Goal: Transaction & Acquisition: Purchase product/service

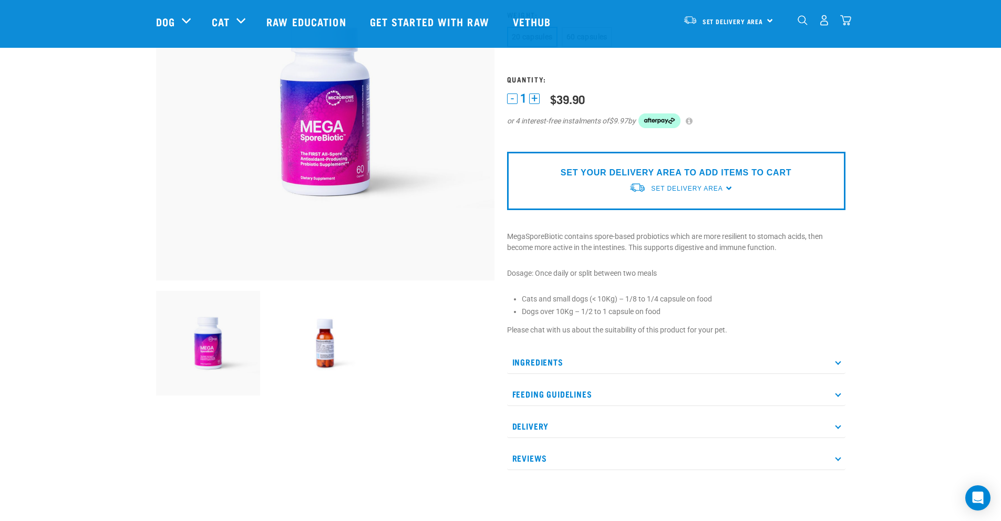
scroll to position [146, 0]
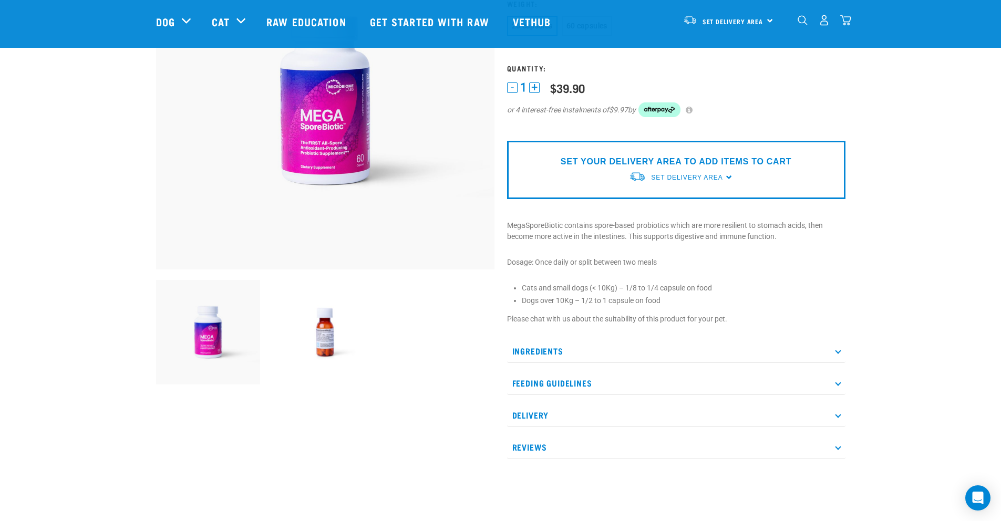
click at [837, 351] on icon at bounding box center [838, 351] width 6 height 6
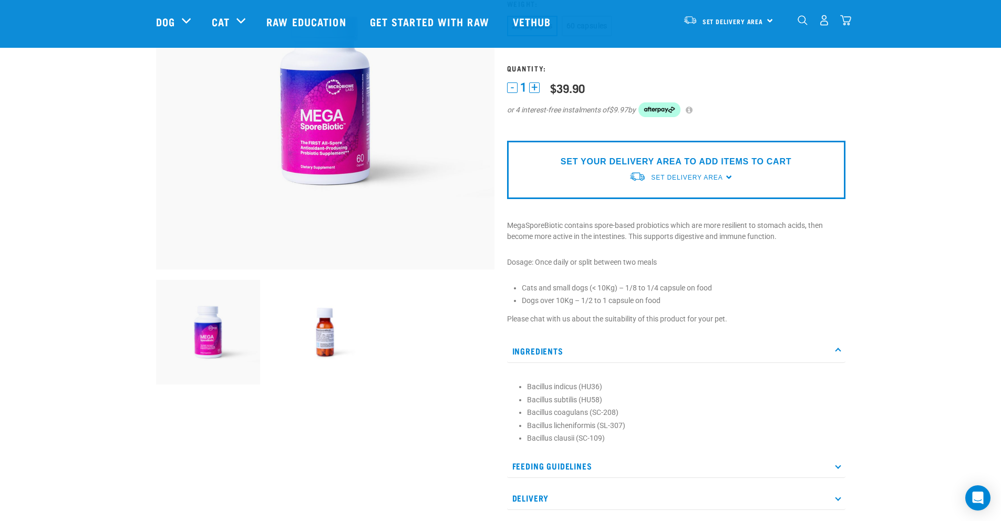
click at [837, 350] on icon at bounding box center [838, 351] width 6 height 6
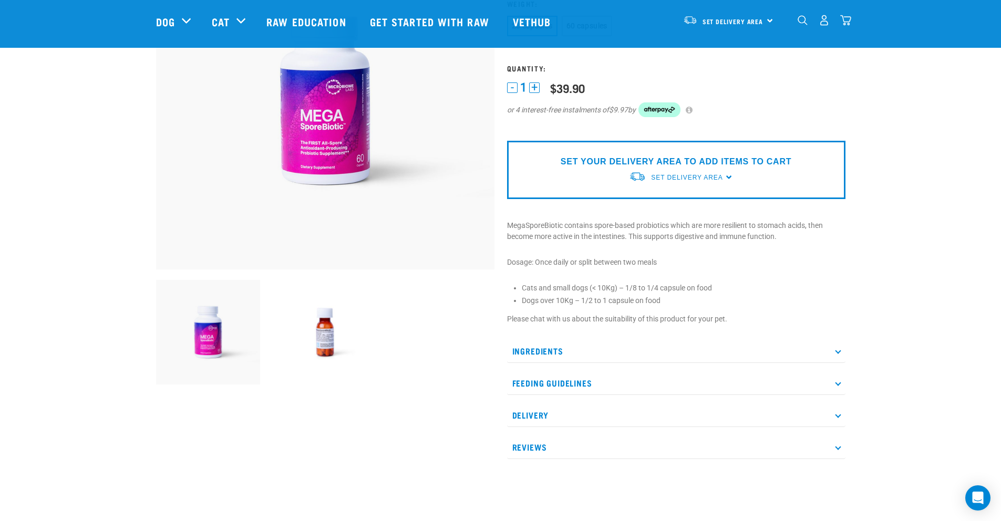
click at [840, 384] on p "Feeding Guidelines" at bounding box center [676, 383] width 338 height 24
click at [325, 345] on img at bounding box center [325, 332] width 105 height 105
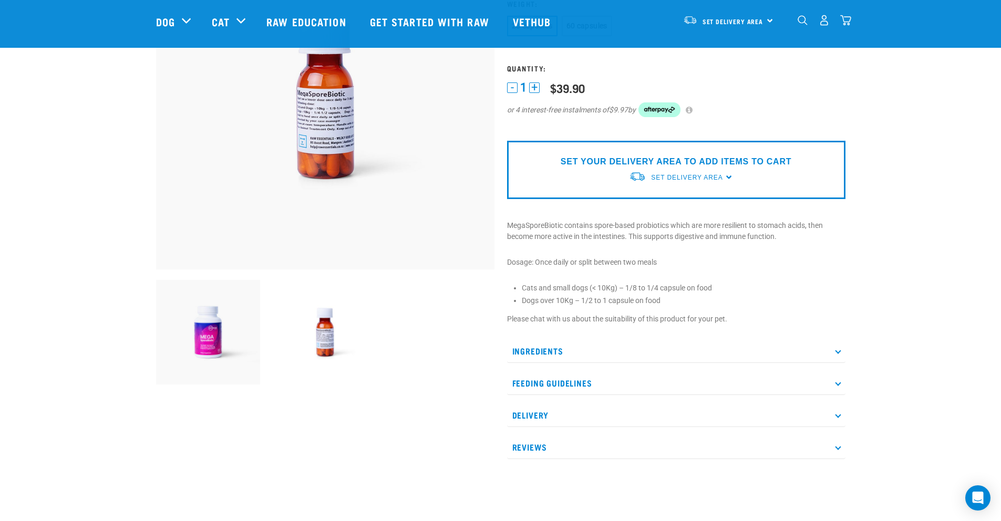
click at [309, 123] on img at bounding box center [325, 100] width 338 height 338
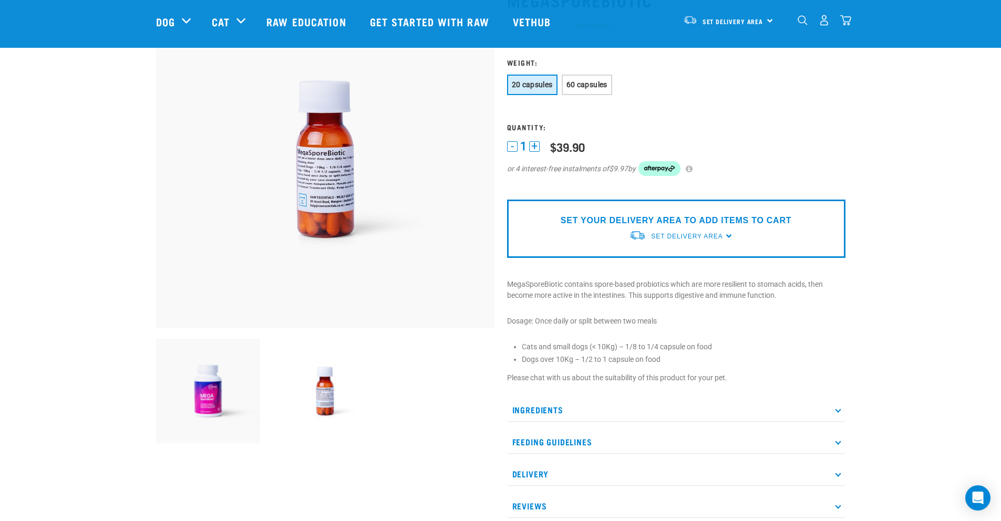
scroll to position [84, 0]
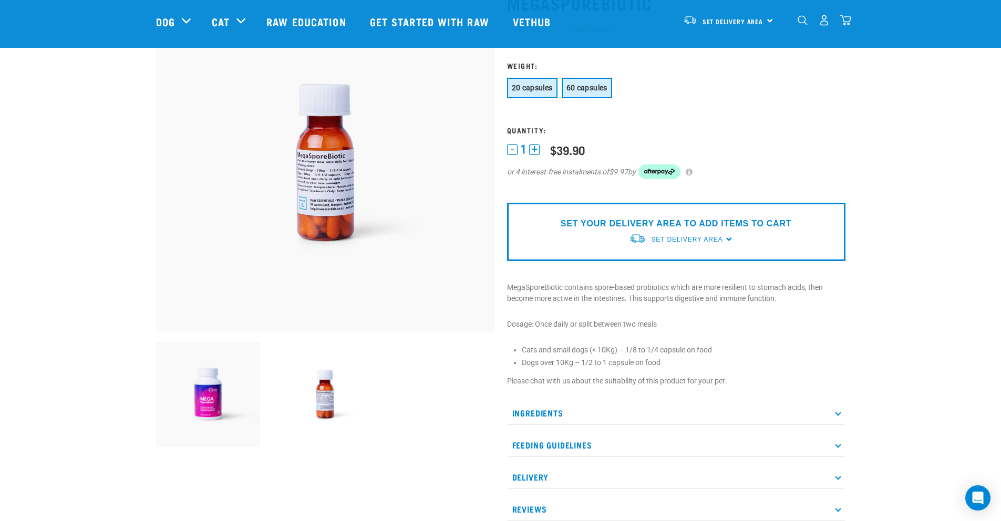
click at [576, 94] on button "60 capsules" at bounding box center [587, 88] width 50 height 20
click at [534, 92] on button "20 capsules" at bounding box center [532, 88] width 50 height 20
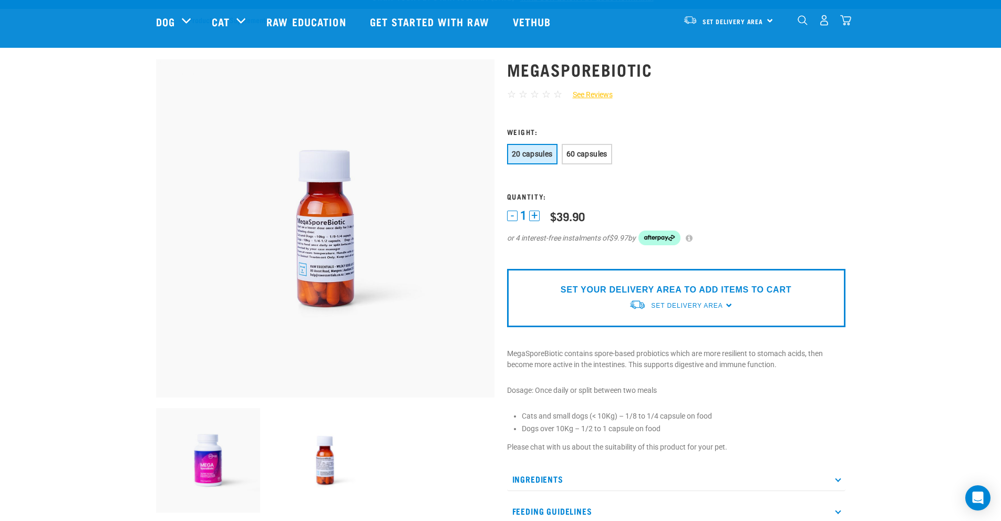
scroll to position [0, 0]
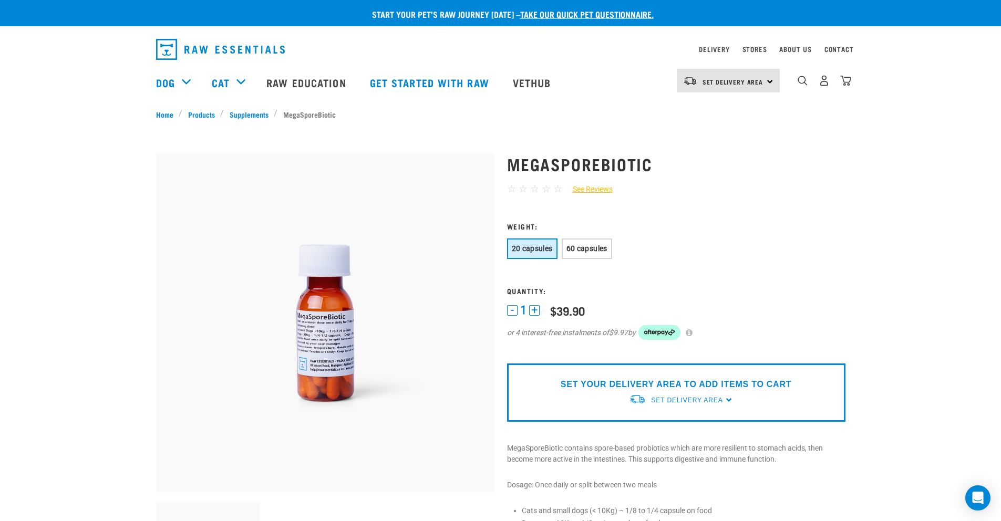
click at [314, 343] on img at bounding box center [325, 323] width 338 height 338
click at [188, 334] on img at bounding box center [325, 323] width 338 height 338
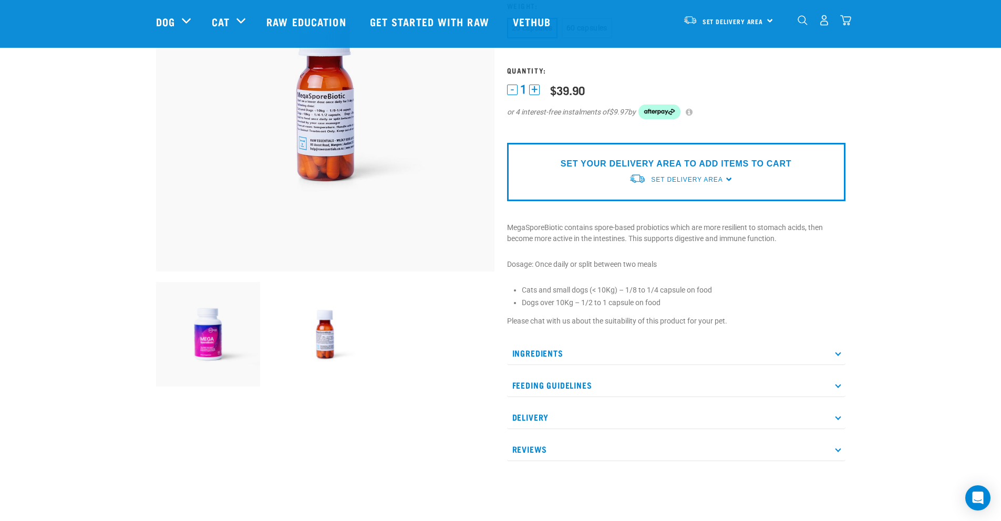
scroll to position [258, 0]
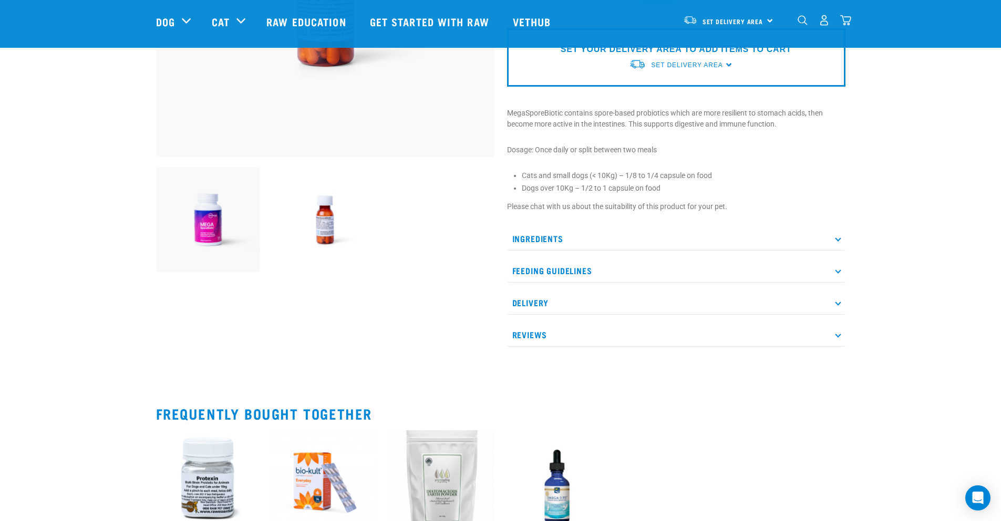
click at [222, 244] on img at bounding box center [208, 220] width 105 height 105
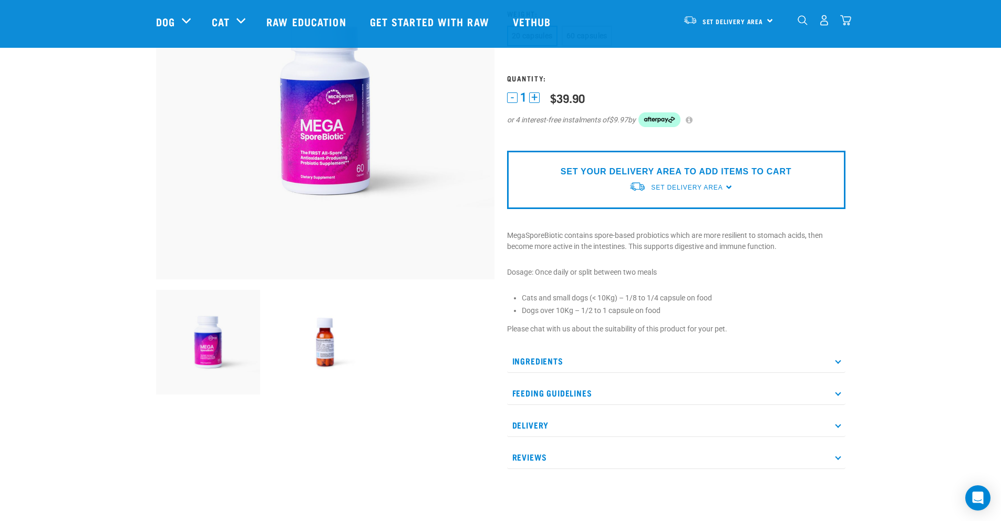
scroll to position [237, 0]
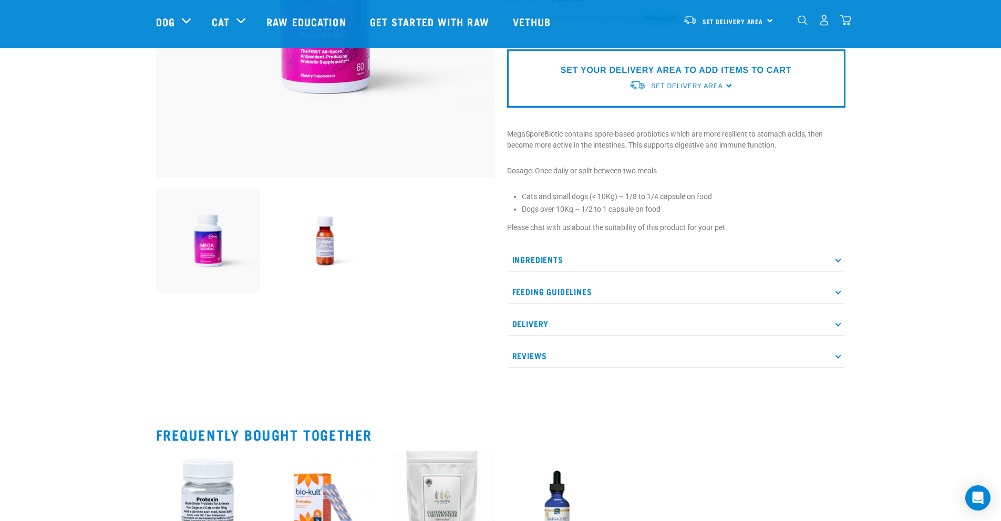
click at [332, 245] on img at bounding box center [325, 241] width 105 height 105
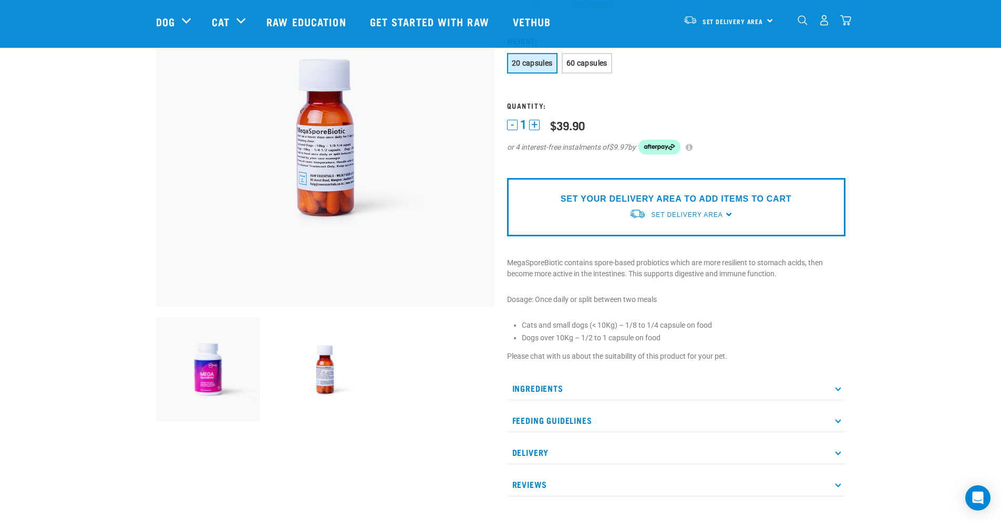
scroll to position [106, 0]
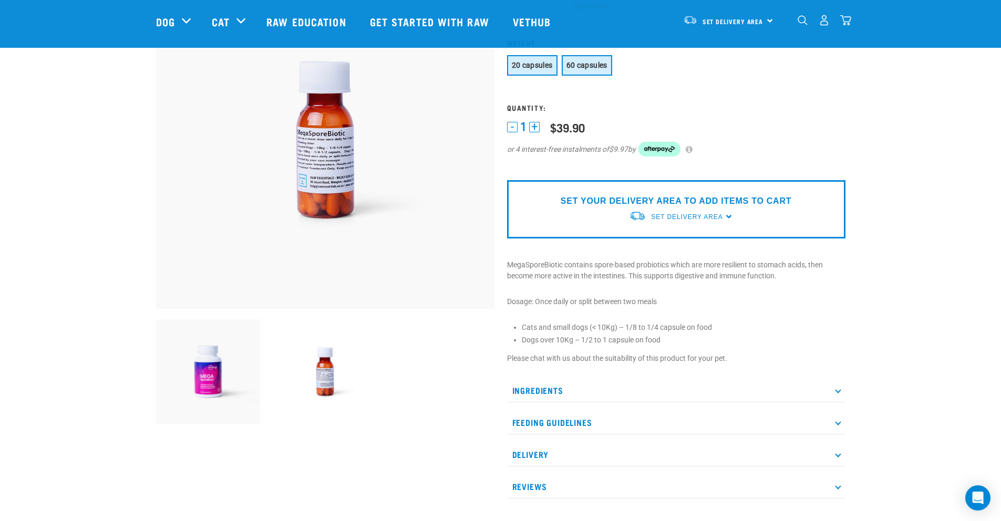
click at [597, 70] on button "60 capsules" at bounding box center [587, 65] width 50 height 20
click at [726, 218] on div "SET YOUR DELIVERY AREA TO ADD ITEMS TO CART Set Delivery Area North Island Sout…" at bounding box center [676, 209] width 338 height 58
click at [726, 217] on div "SET YOUR DELIVERY AREA TO ADD ITEMS TO CART Set Delivery Area North Island Sout…" at bounding box center [676, 209] width 338 height 58
click at [728, 216] on div "SET YOUR DELIVERY AREA TO ADD ITEMS TO CART Set Delivery Area North Island Sout…" at bounding box center [676, 209] width 338 height 58
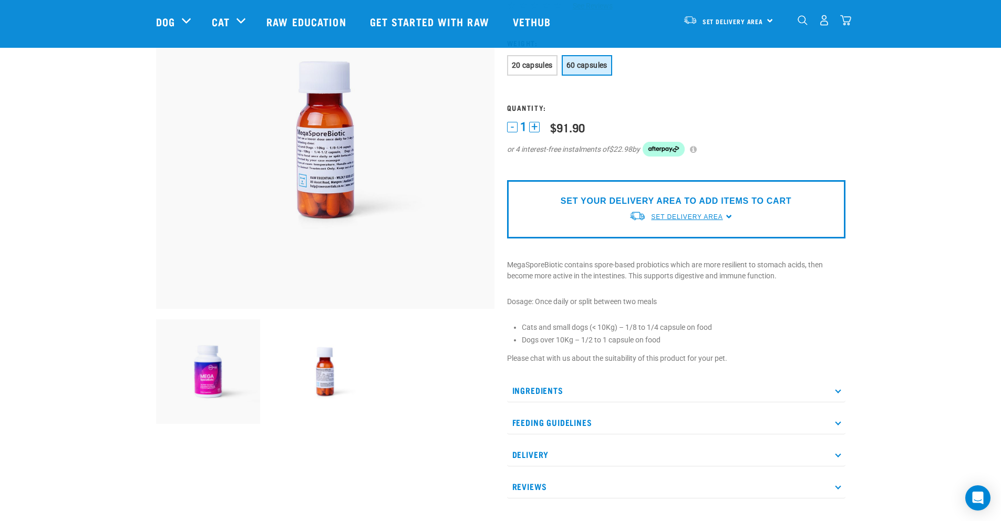
click at [675, 214] on span "Set Delivery Area" at bounding box center [686, 216] width 71 height 7
click at [657, 239] on link "[GEOGRAPHIC_DATA]" at bounding box center [681, 241] width 105 height 17
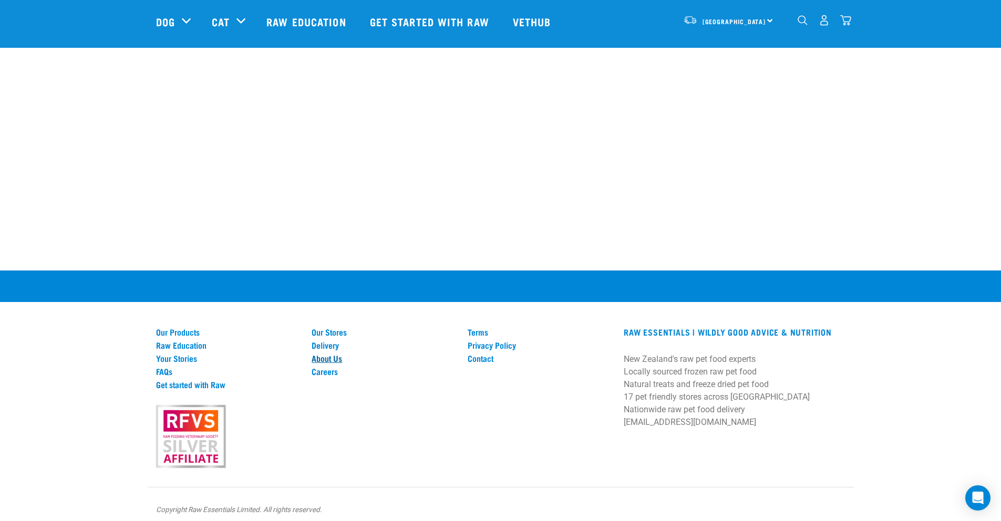
scroll to position [925, 0]
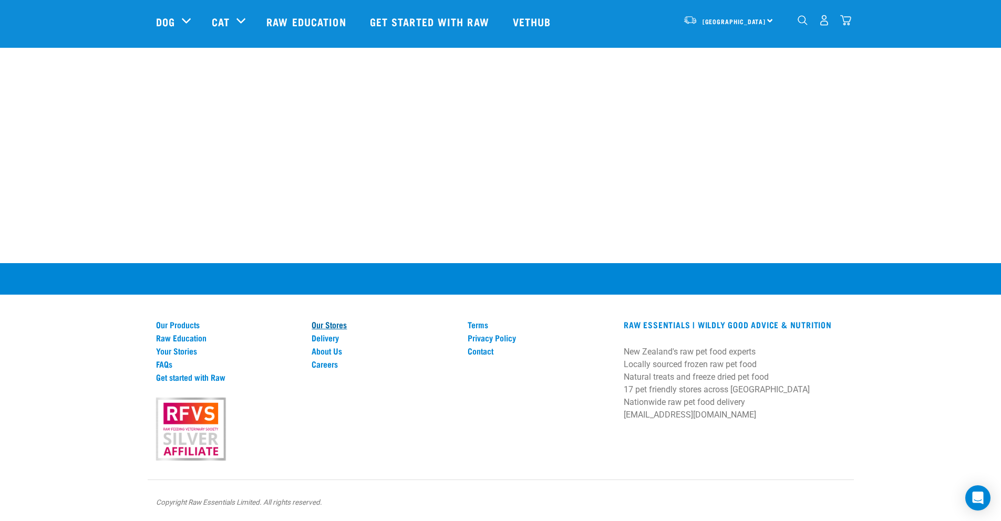
click at [337, 322] on link "Our Stores" at bounding box center [383, 324] width 143 height 9
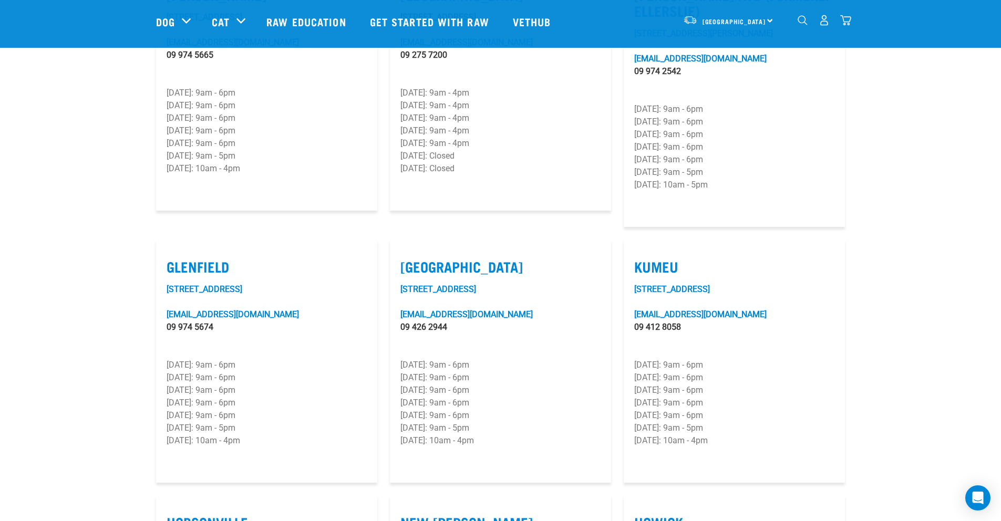
scroll to position [396, 0]
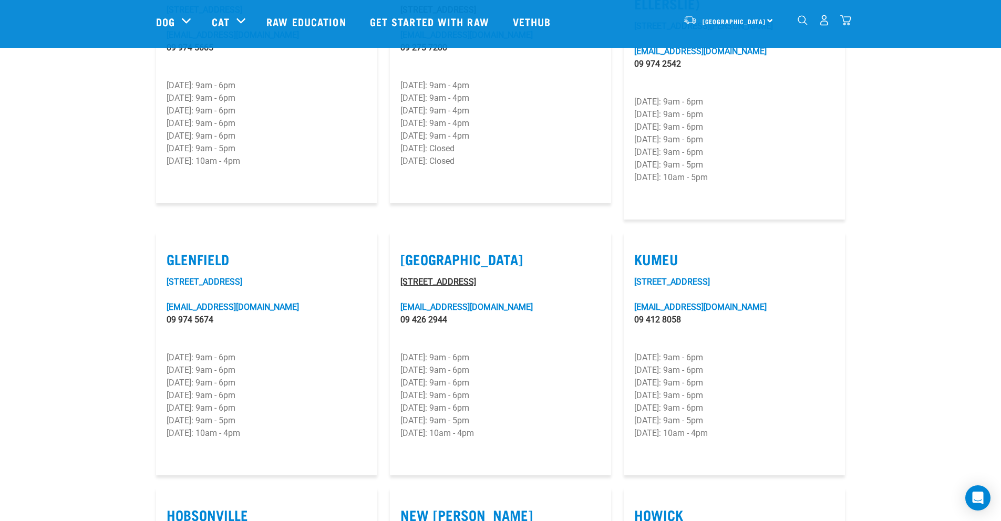
click at [443, 277] on link "[STREET_ADDRESS]" at bounding box center [438, 282] width 76 height 10
